Goal: Book appointment/travel/reservation

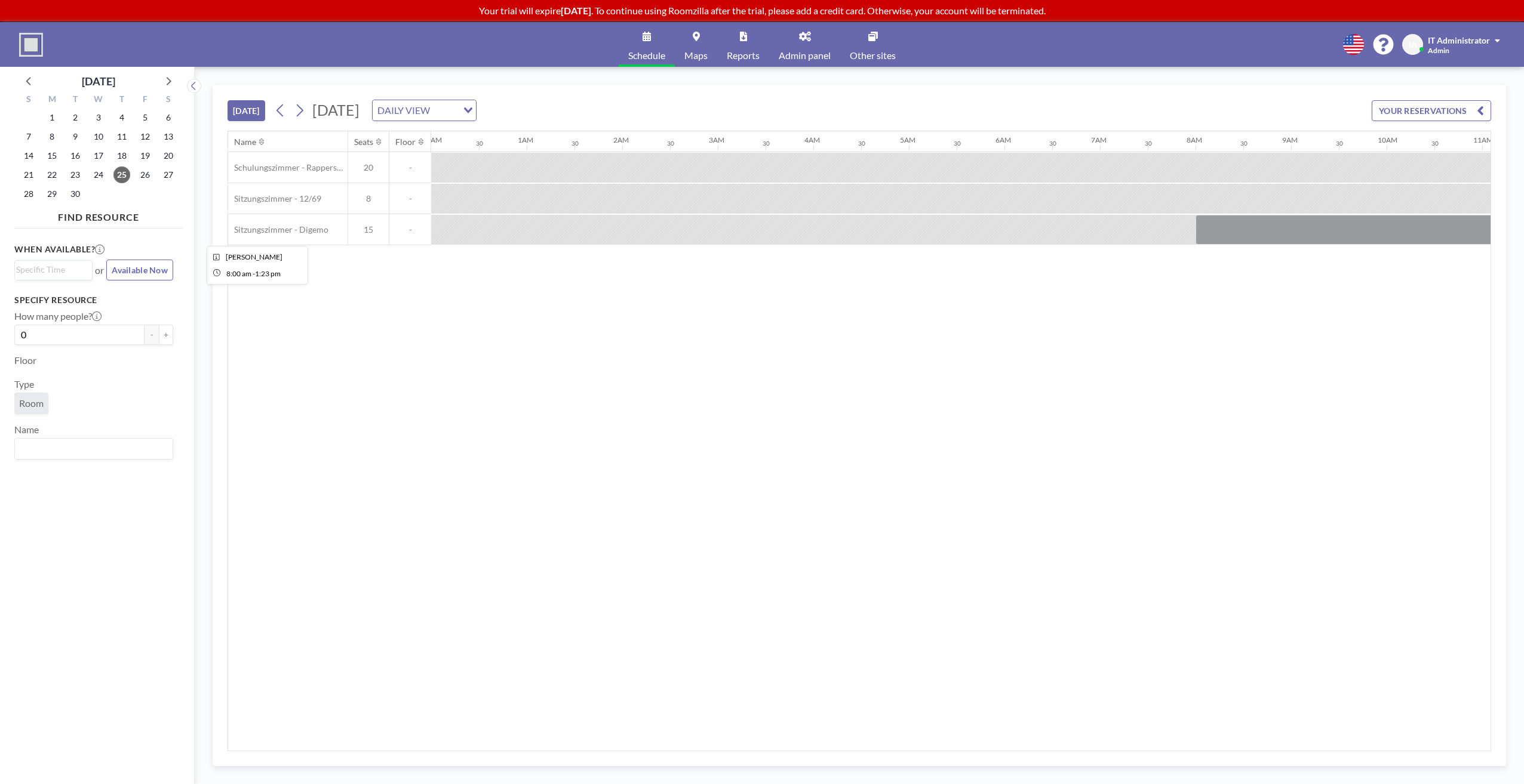
scroll to position [0, 1235]
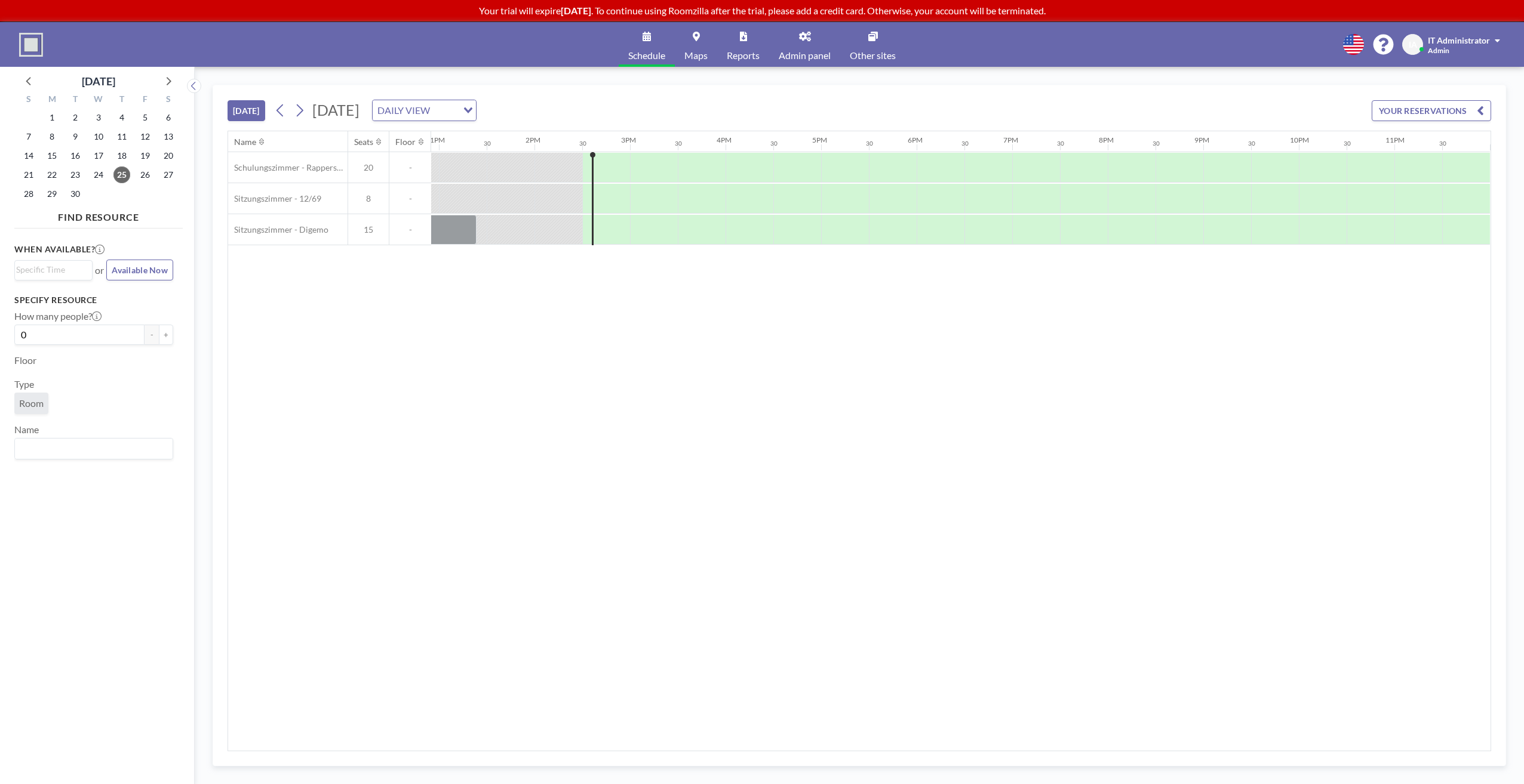
click at [596, 314] on div "Name Seats Floor 12AM 30 1AM 30 2AM 30 3AM 30 4AM 30 5AM 30 6AM 30 7AM 30 8AM 3…" at bounding box center [859, 441] width 1262 height 619
drag, startPoint x: 661, startPoint y: 243, endPoint x: 642, endPoint y: 237, distance: 19.9
click at [642, 237] on div at bounding box center [654, 230] width 48 height 30
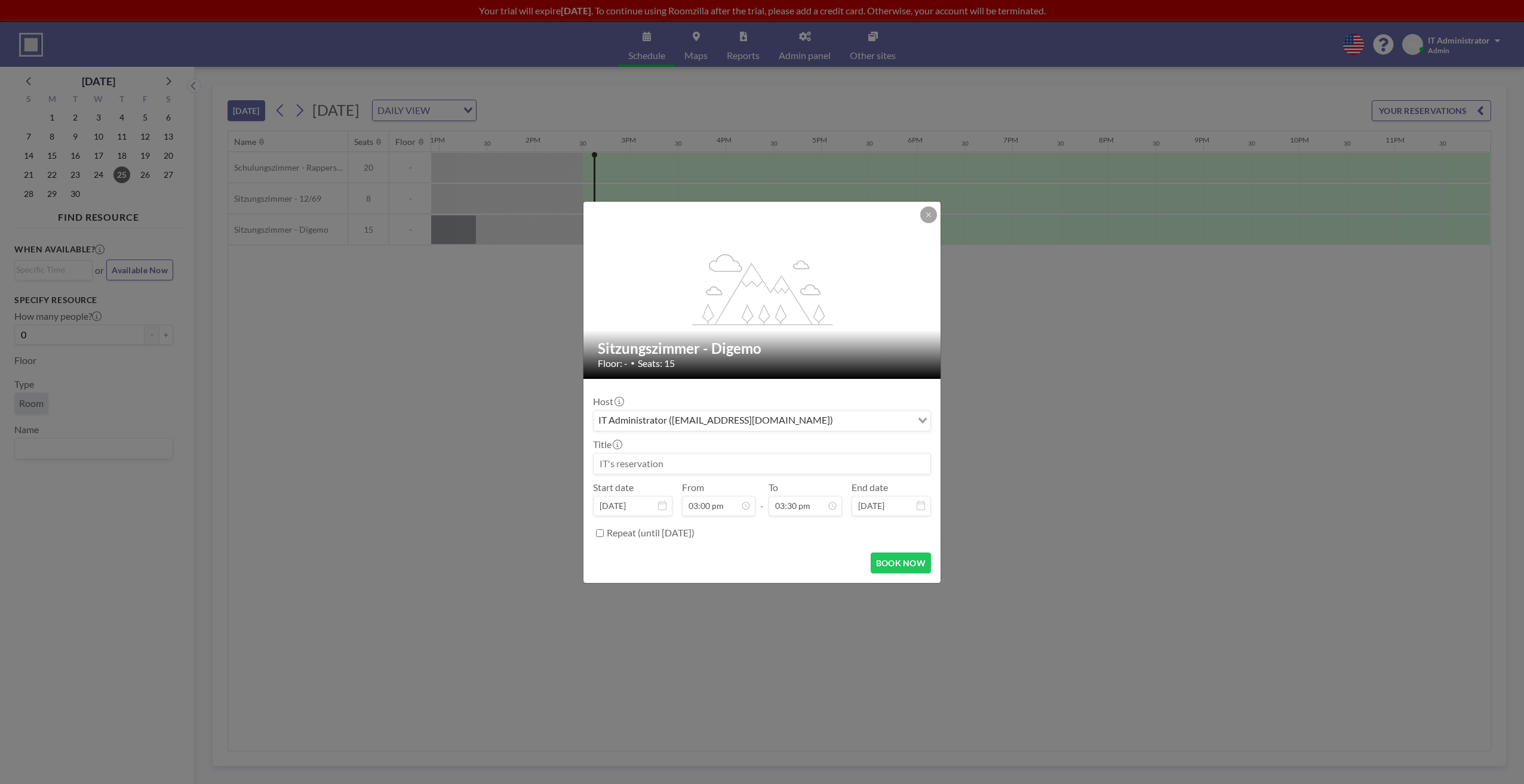
click at [675, 455] on input at bounding box center [762, 463] width 337 height 20
type input "Test"
click at [883, 563] on button "BOOK NOW" at bounding box center [901, 563] width 61 height 21
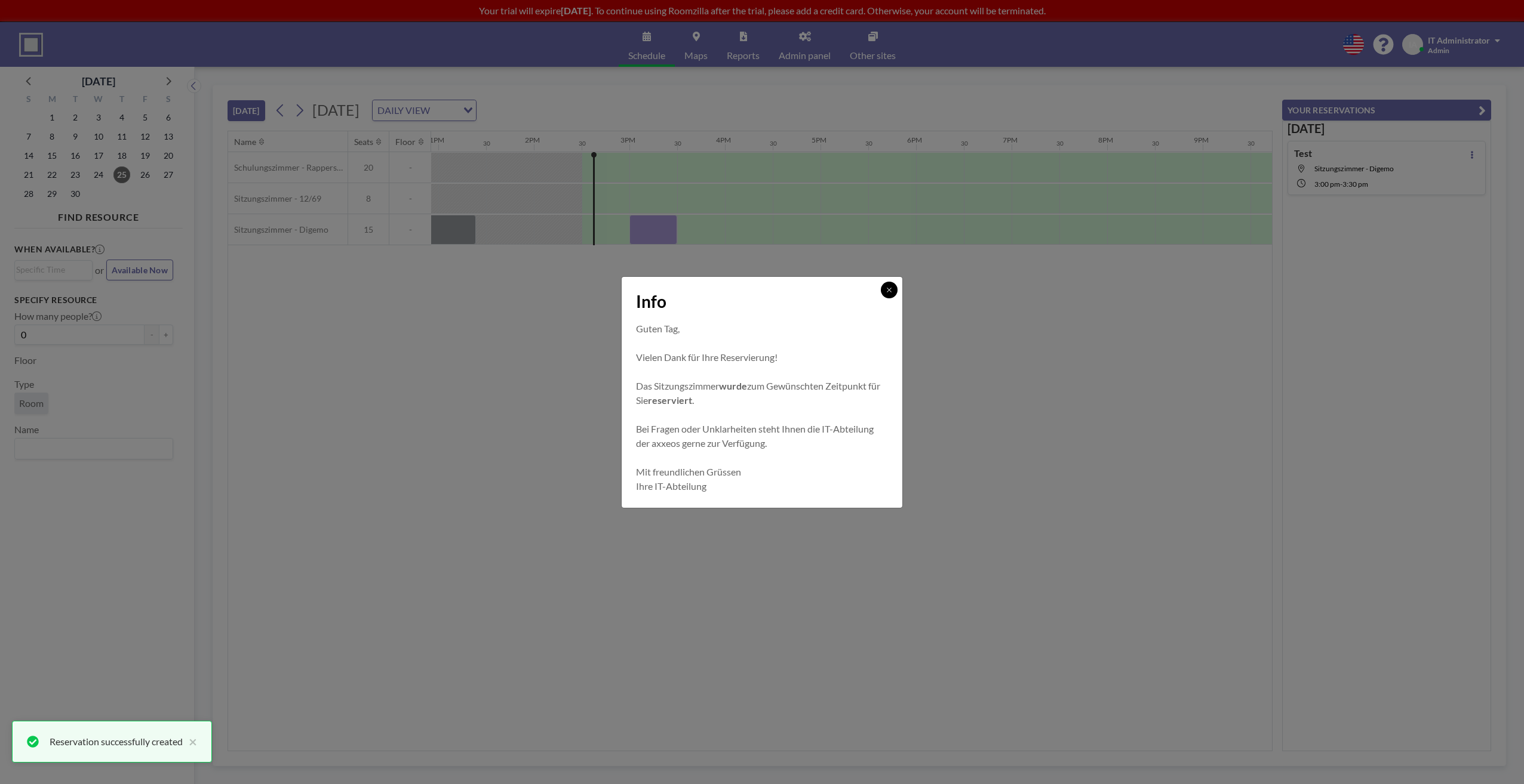
click at [893, 286] on button at bounding box center [889, 290] width 17 height 17
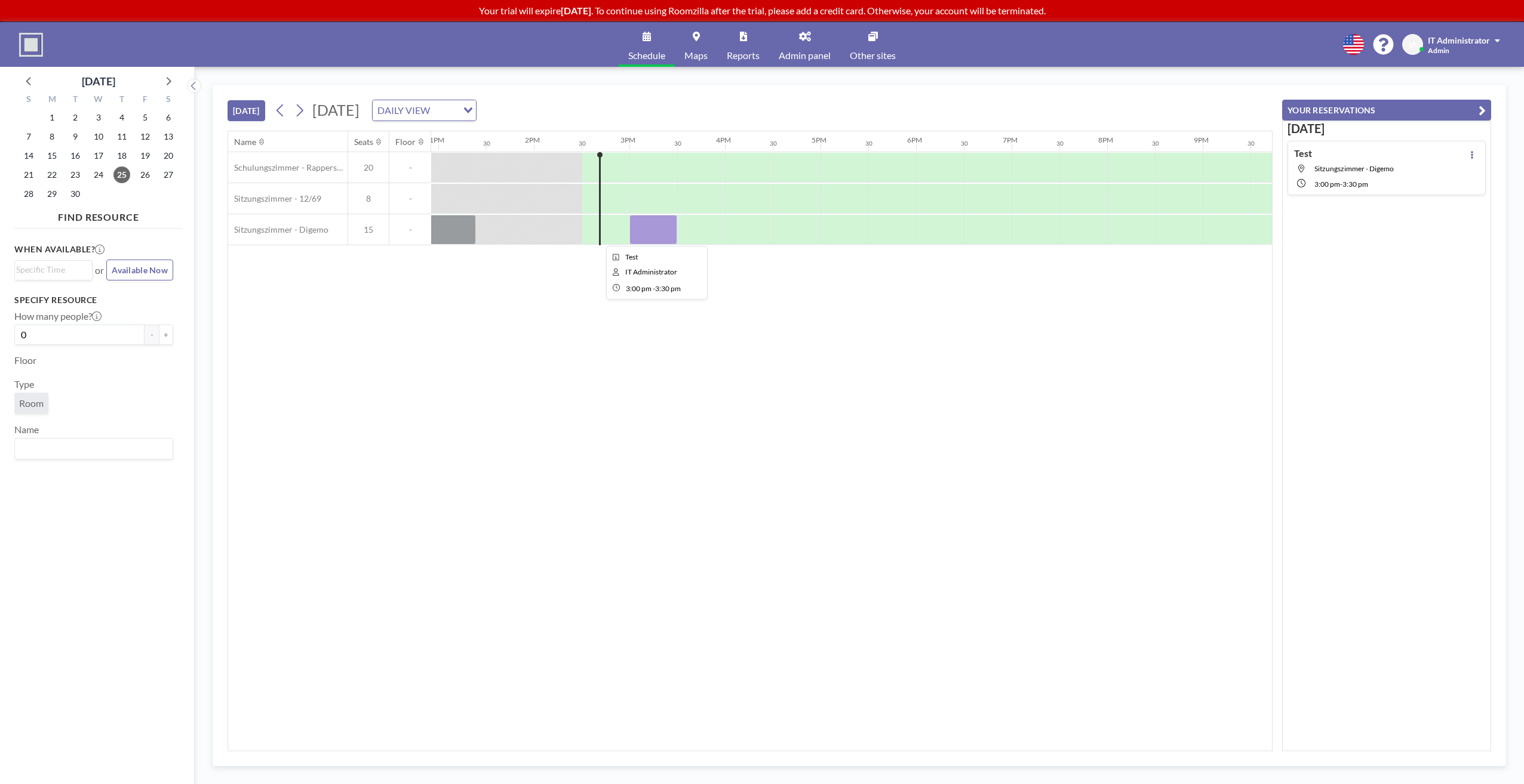
drag, startPoint x: 649, startPoint y: 234, endPoint x: 628, endPoint y: 380, distance: 147.5
click at [630, 394] on div "Name Seats Floor 12AM 30 1AM 30 2AM 30 3AM 30 4AM 30 5AM 30 6AM 30 7AM 30 8AM 3…" at bounding box center [750, 441] width 1044 height 619
click at [654, 241] on div at bounding box center [653, 230] width 48 height 30
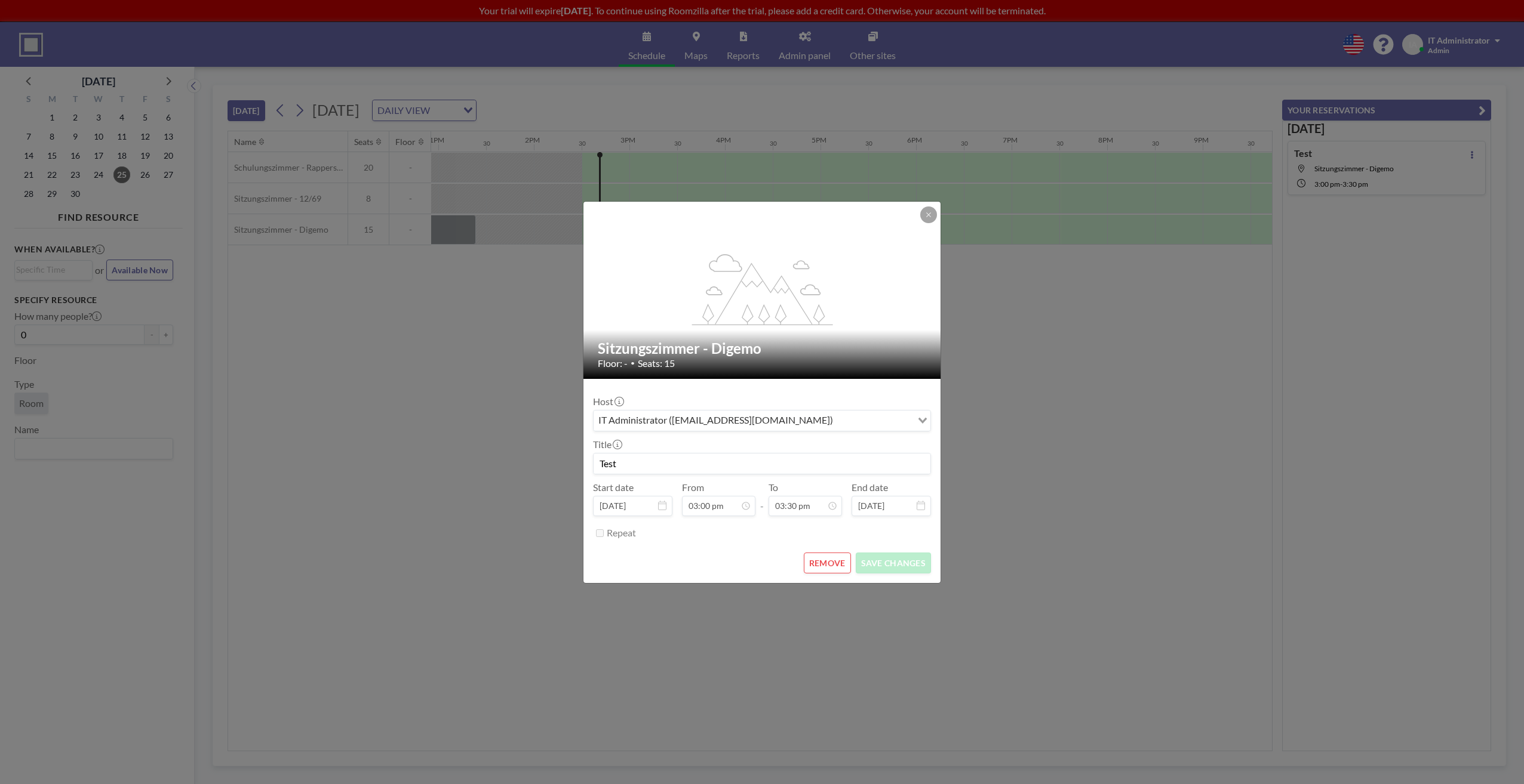
scroll to position [0, 0]
drag, startPoint x: 820, startPoint y: 558, endPoint x: 811, endPoint y: 560, distance: 9.2
click at [805, 557] on div "REMOVE SAVE CHANGES" at bounding box center [762, 563] width 338 height 21
click at [820, 563] on button "REMOVE" at bounding box center [827, 563] width 47 height 21
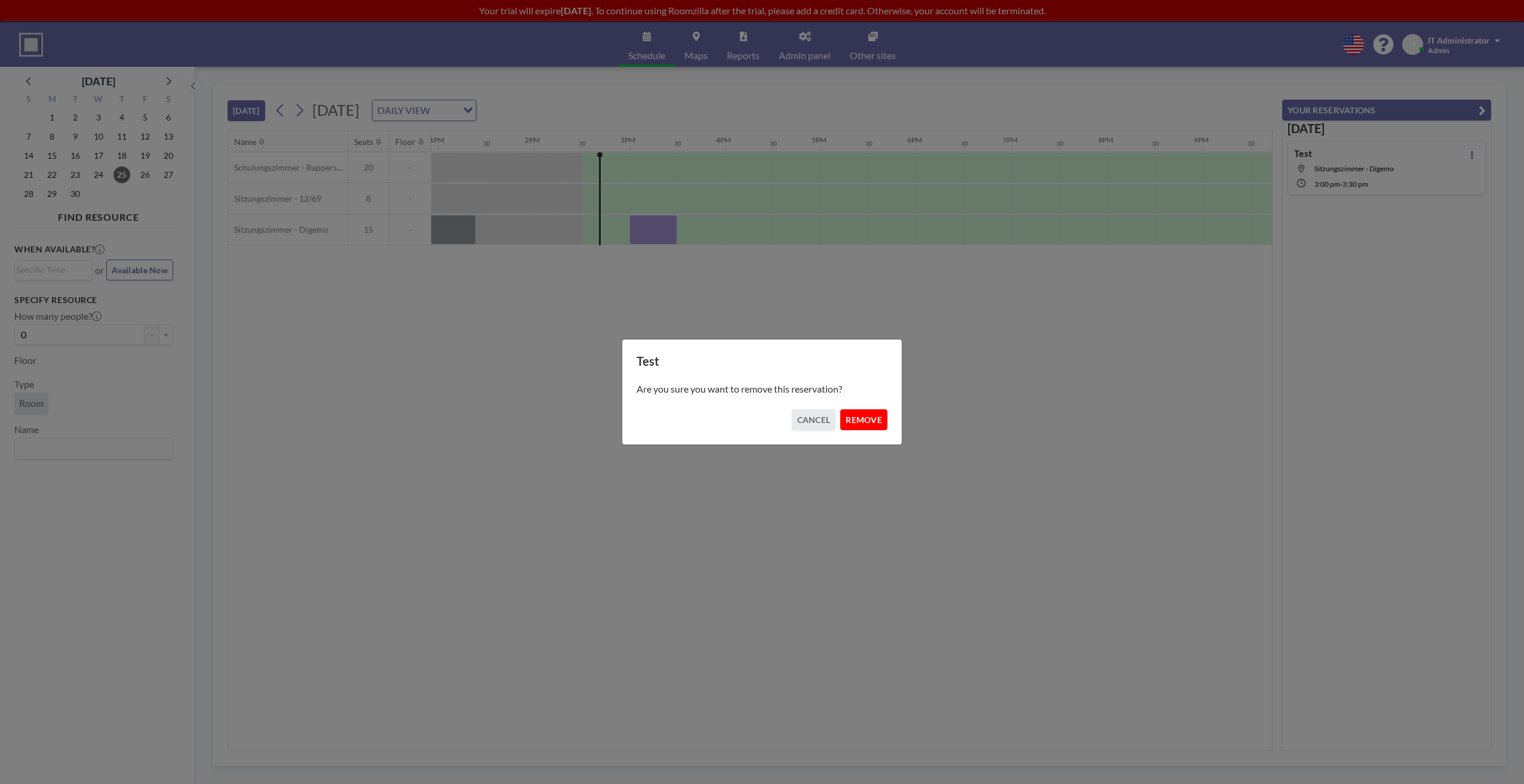
click at [851, 418] on button "REMOVE" at bounding box center [864, 420] width 47 height 21
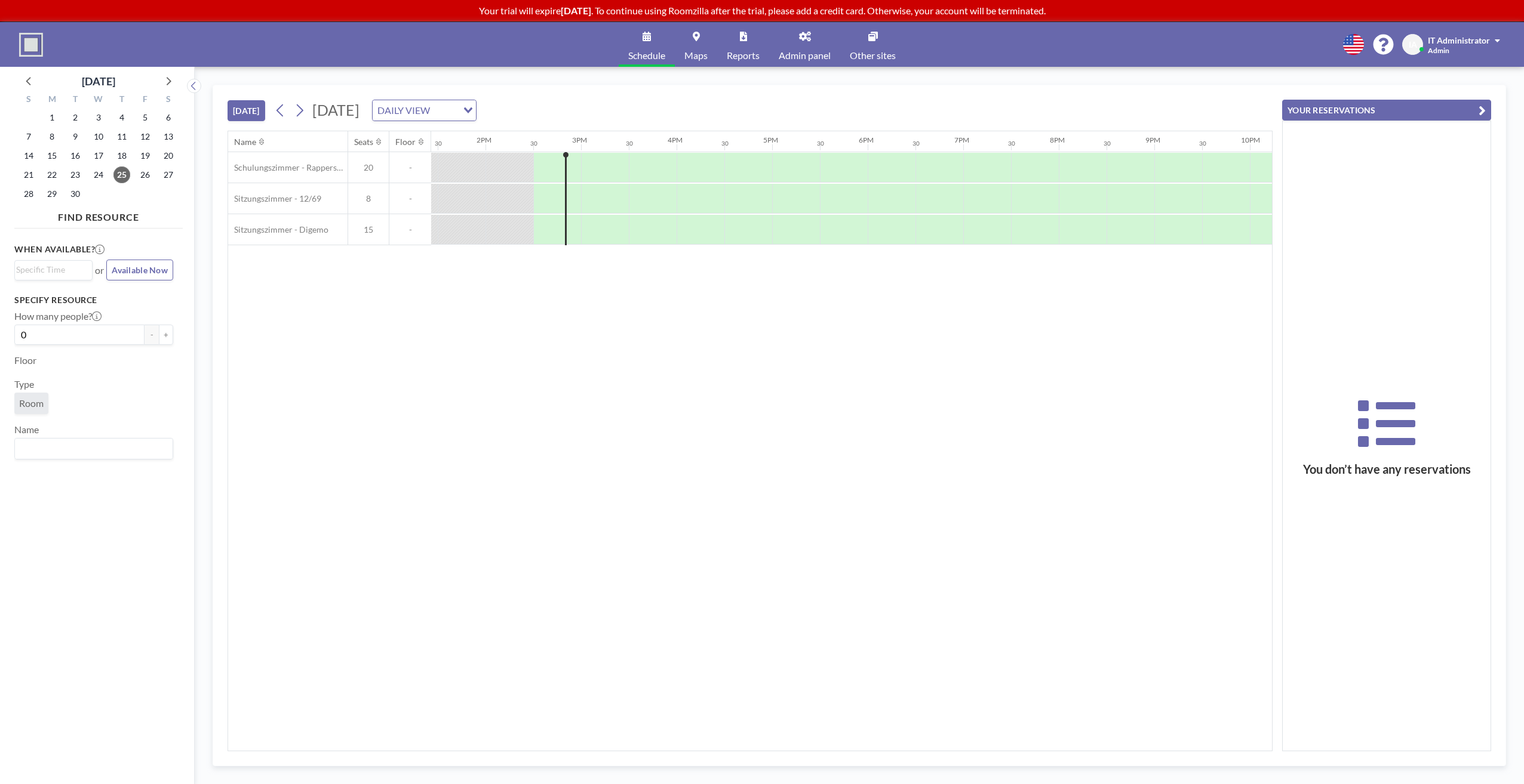
scroll to position [0, 1338]
click at [799, 46] on link "Admin panel" at bounding box center [805, 44] width 71 height 45
